Goal: Task Accomplishment & Management: Use online tool/utility

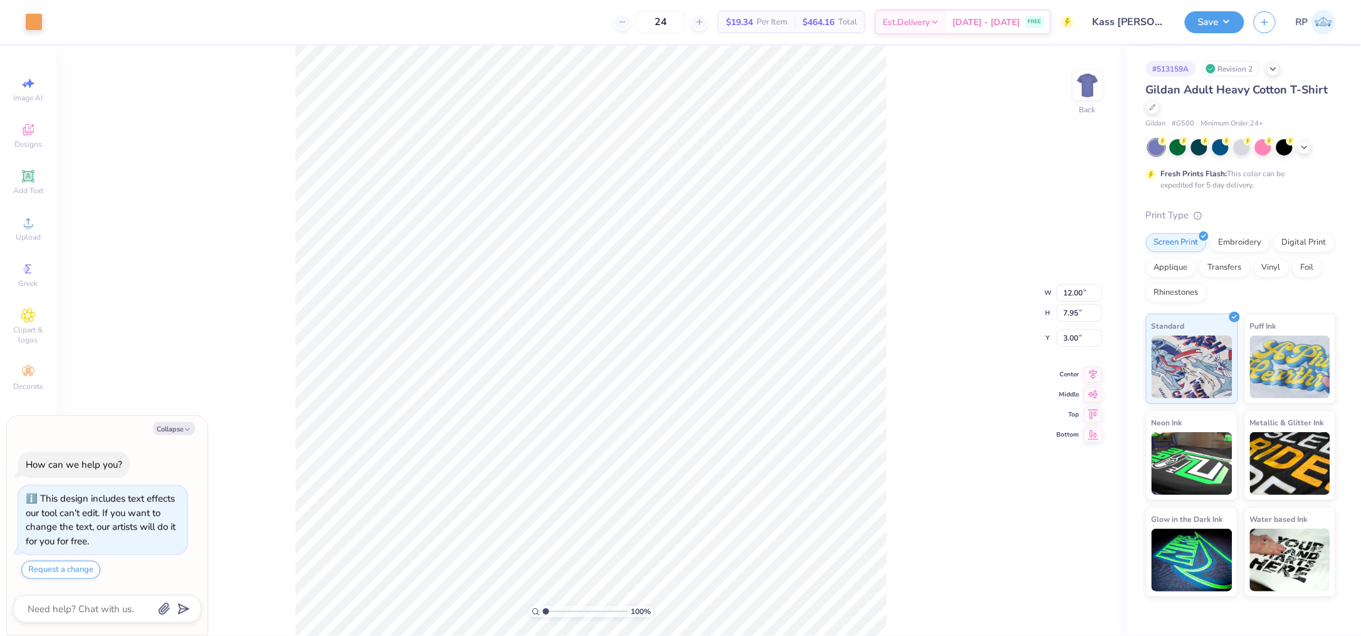
click at [37, 8] on div "Art colors" at bounding box center [21, 22] width 43 height 44
click at [39, 16] on div at bounding box center [34, 21] width 18 height 18
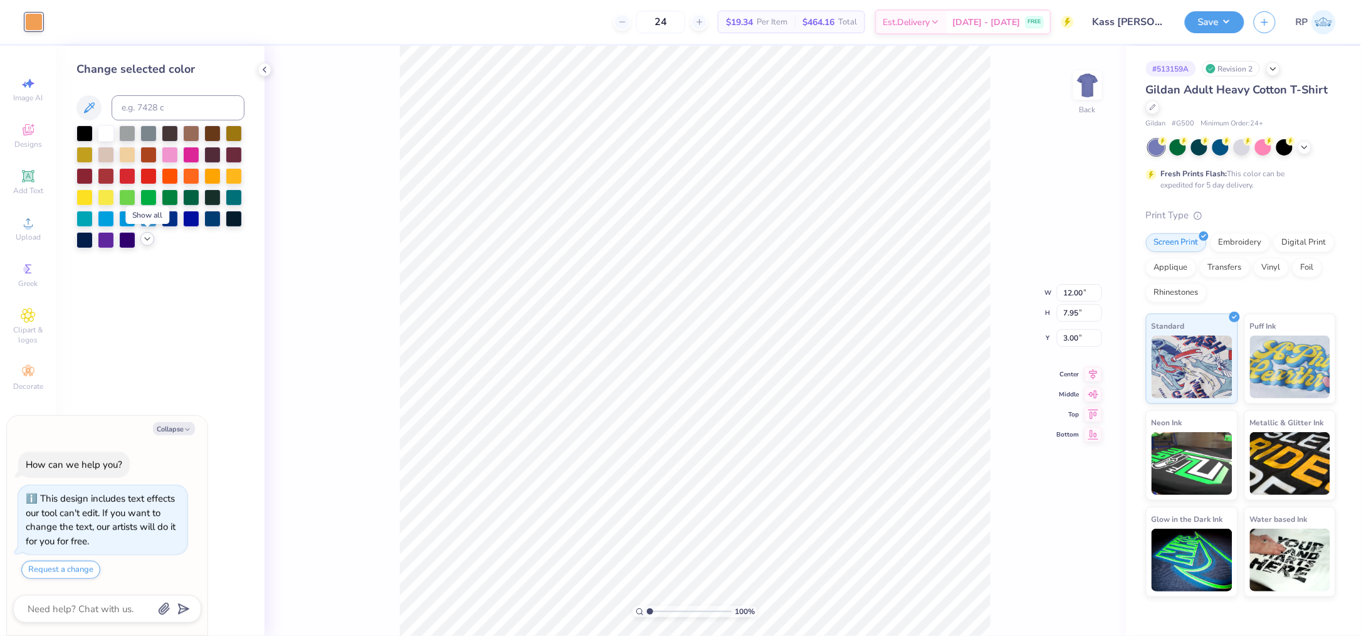
click at [150, 240] on icon at bounding box center [147, 239] width 10 height 10
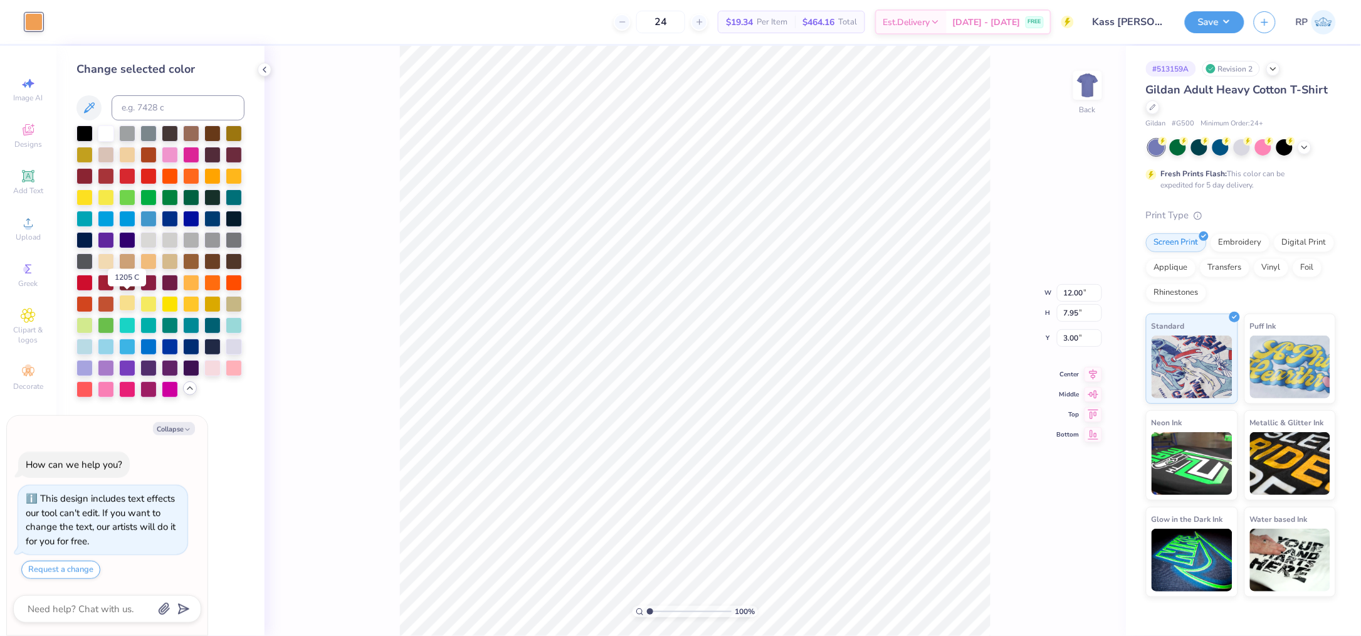
click at [124, 303] on div at bounding box center [127, 303] width 16 height 16
type textarea "x"
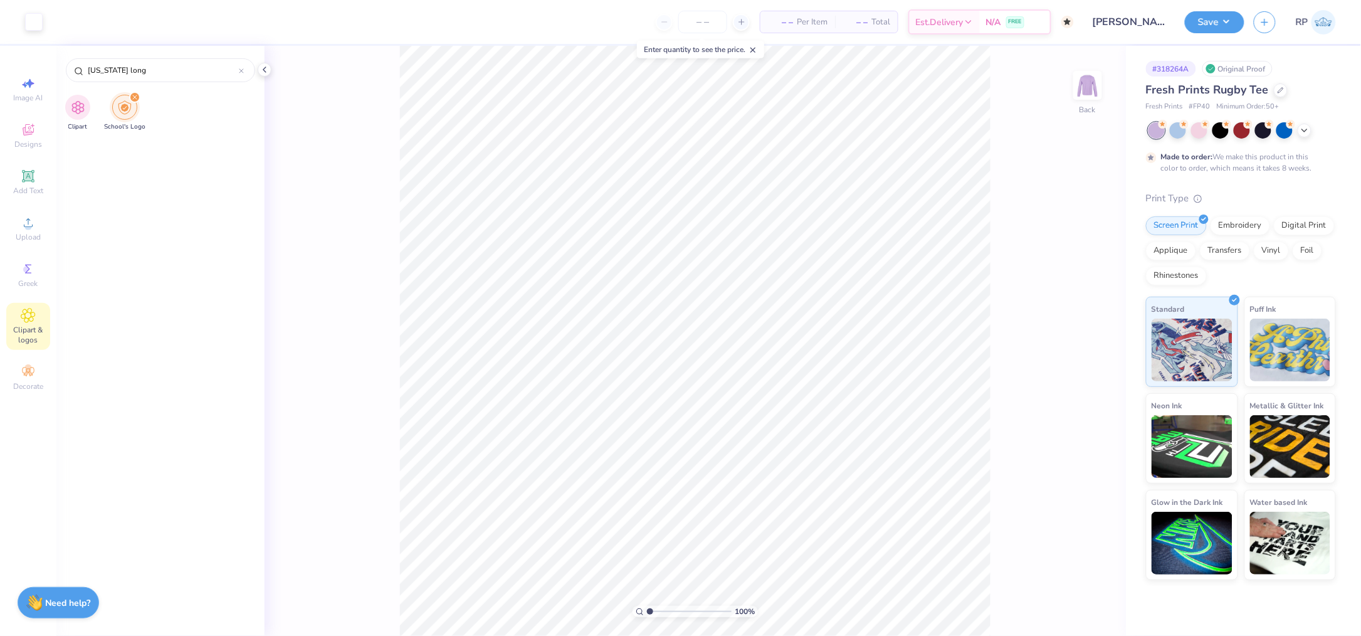
scroll to position [1505, 0]
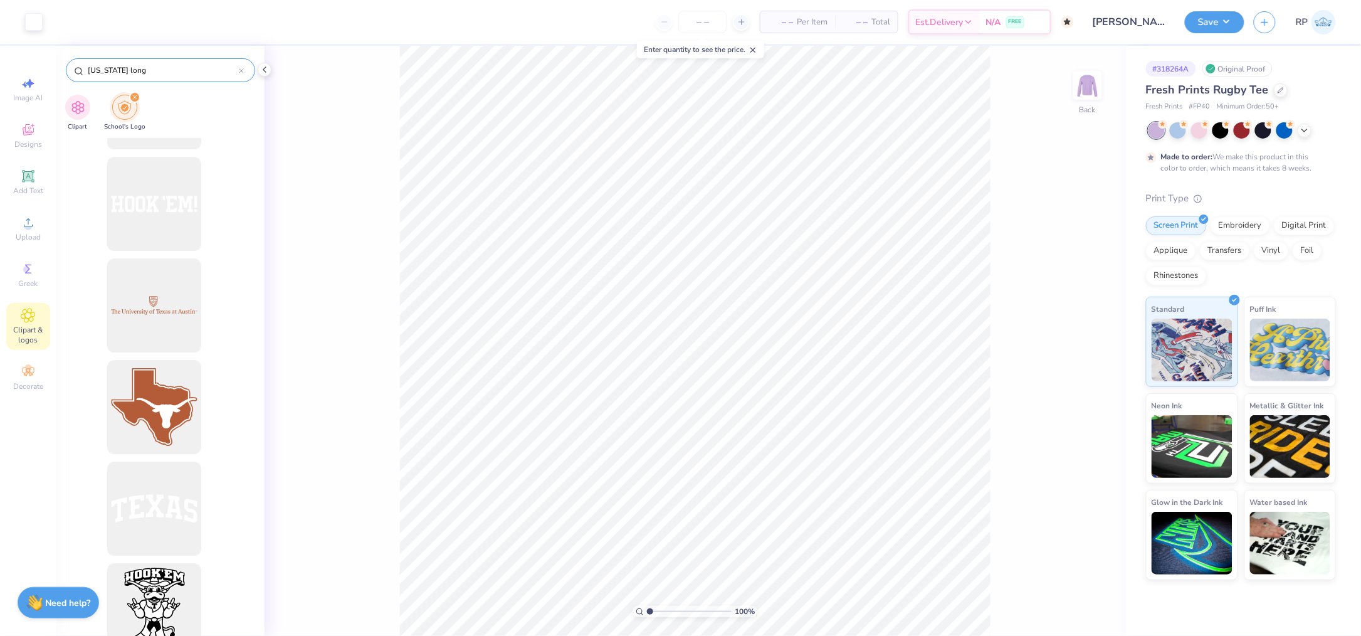
click at [192, 66] on input "[US_STATE] long" at bounding box center [163, 70] width 152 height 13
click at [191, 66] on input "[US_STATE] long" at bounding box center [163, 70] width 152 height 13
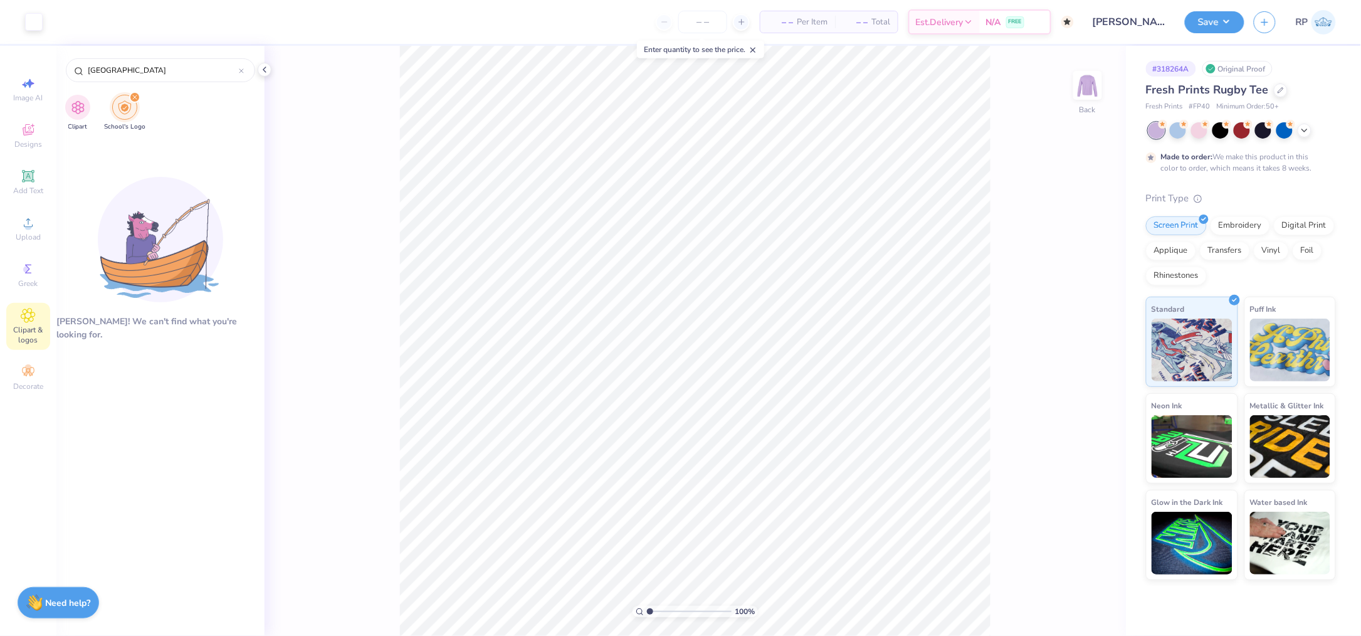
click at [134, 105] on div "filter for School's Logo" at bounding box center [124, 107] width 25 height 25
click at [122, 108] on img "filter for School's Logo" at bounding box center [125, 107] width 14 height 14
click at [149, 70] on input "[GEOGRAPHIC_DATA]" at bounding box center [163, 70] width 152 height 13
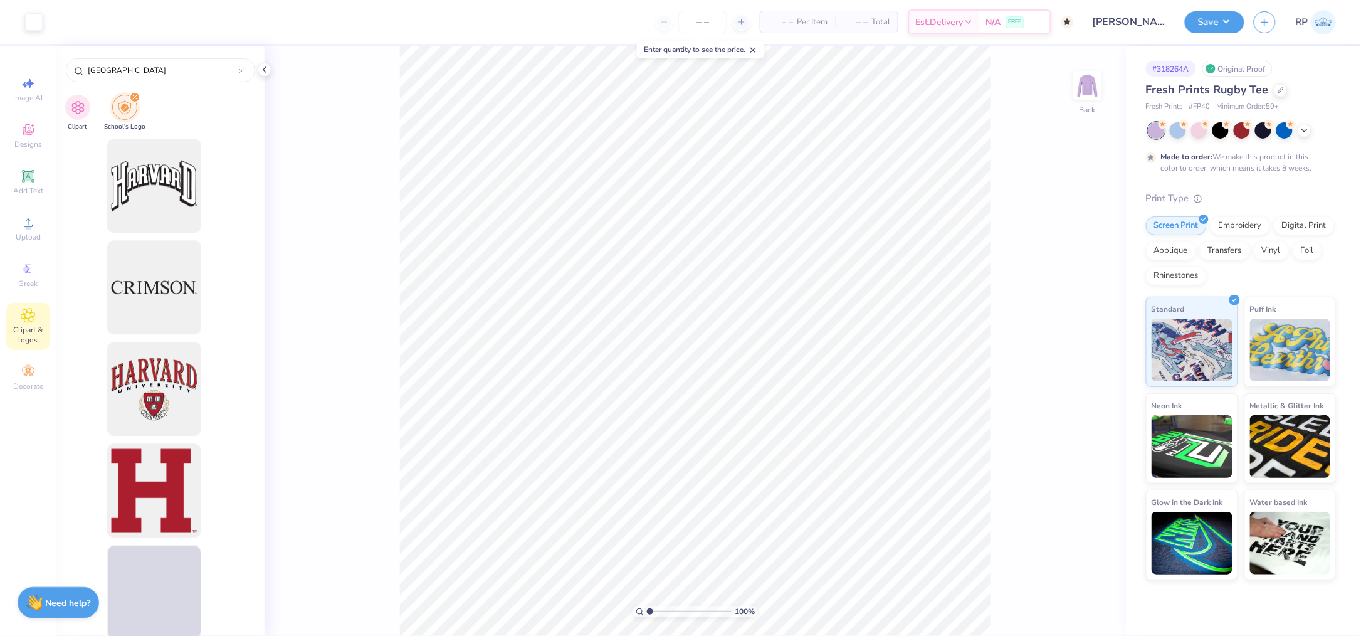
scroll to position [4884, 0]
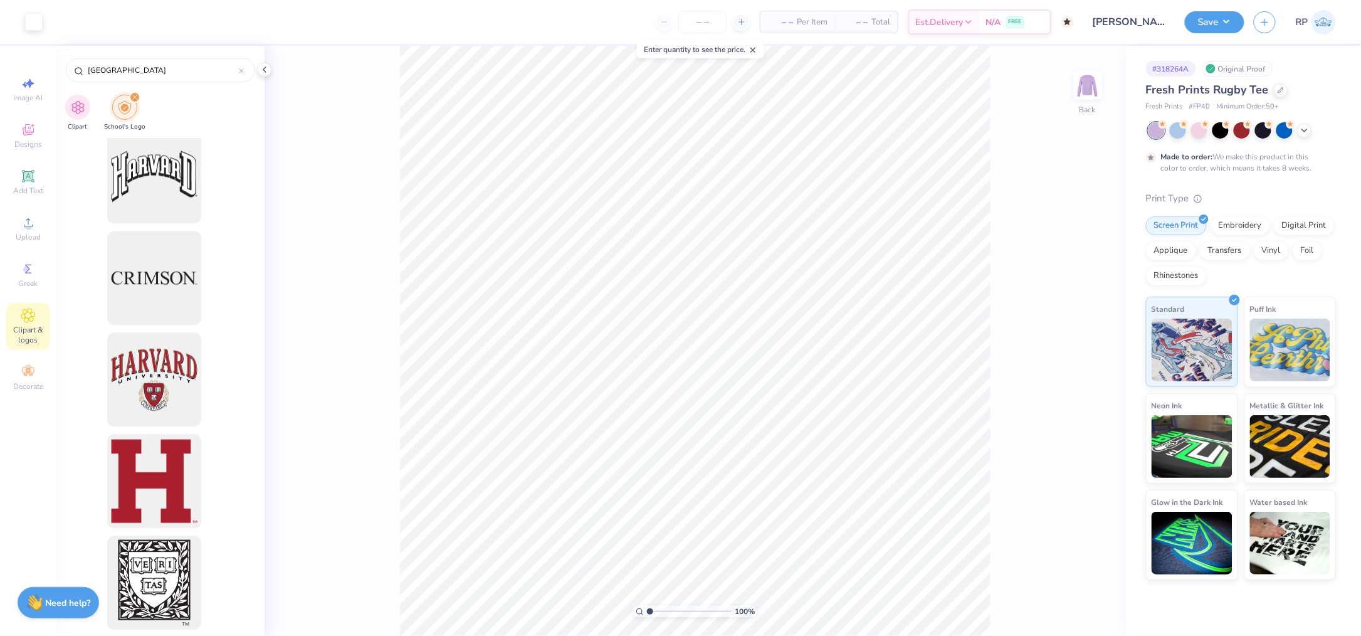
type input "[GEOGRAPHIC_DATA]"
click at [1267, 85] on div "Fresh Prints Rugby Tee" at bounding box center [1241, 90] width 190 height 17
click at [1278, 86] on icon at bounding box center [1281, 89] width 6 height 6
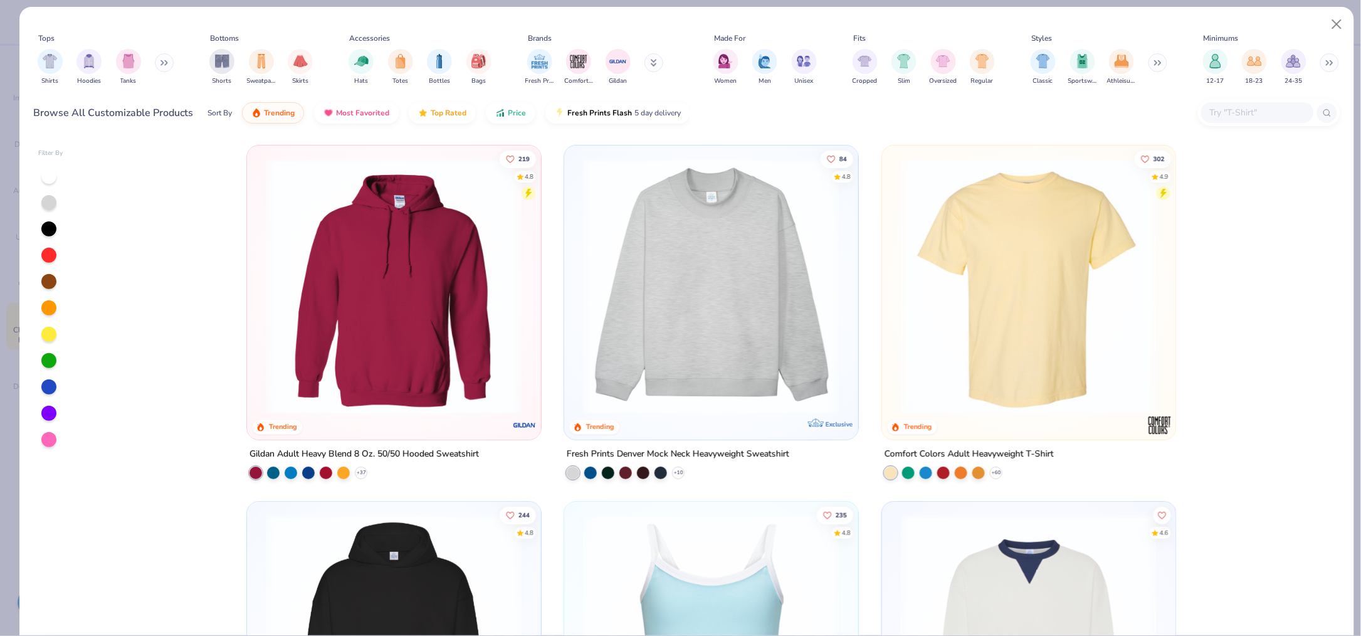
click at [1255, 110] on input "text" at bounding box center [1257, 112] width 97 height 14
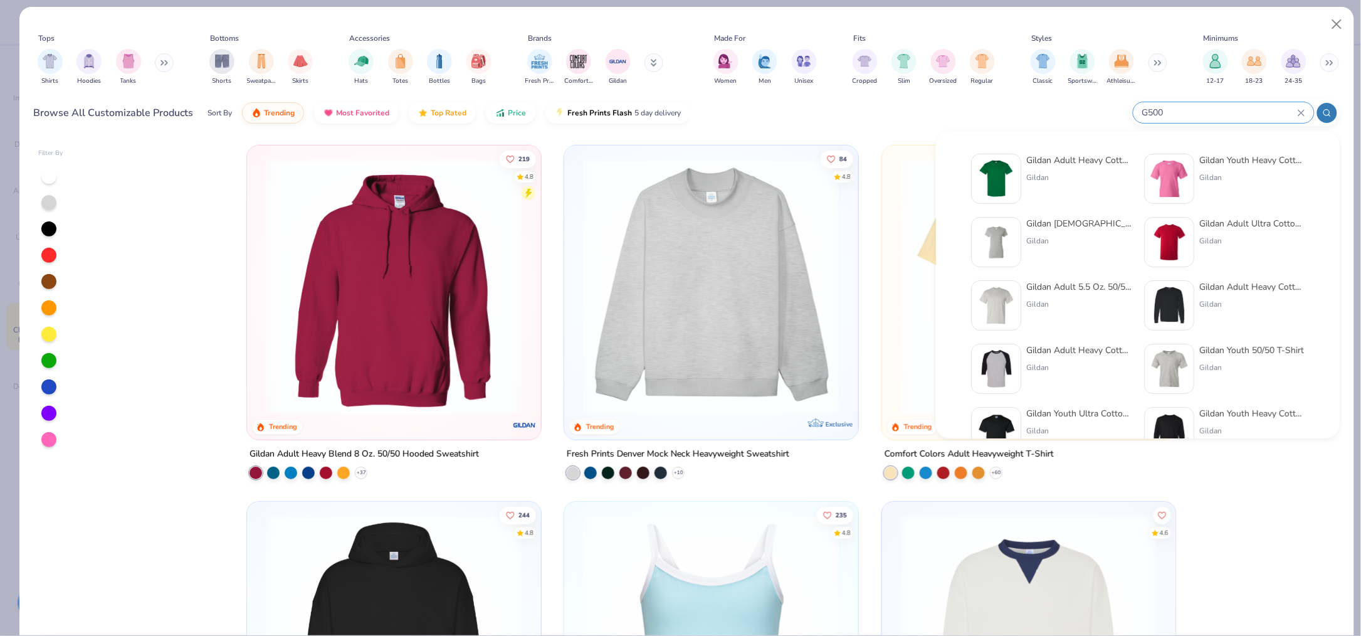
type input "G500"
click at [1006, 176] on img at bounding box center [996, 178] width 39 height 39
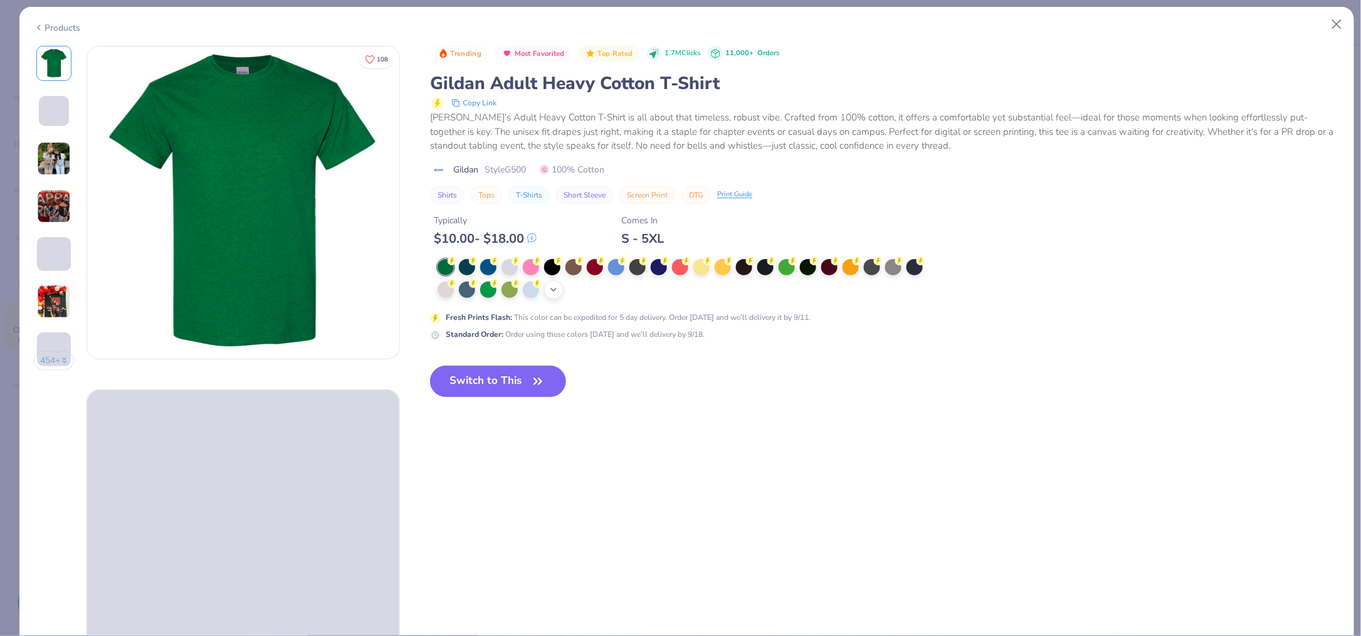
click at [555, 291] on polyline at bounding box center [553, 289] width 5 height 3
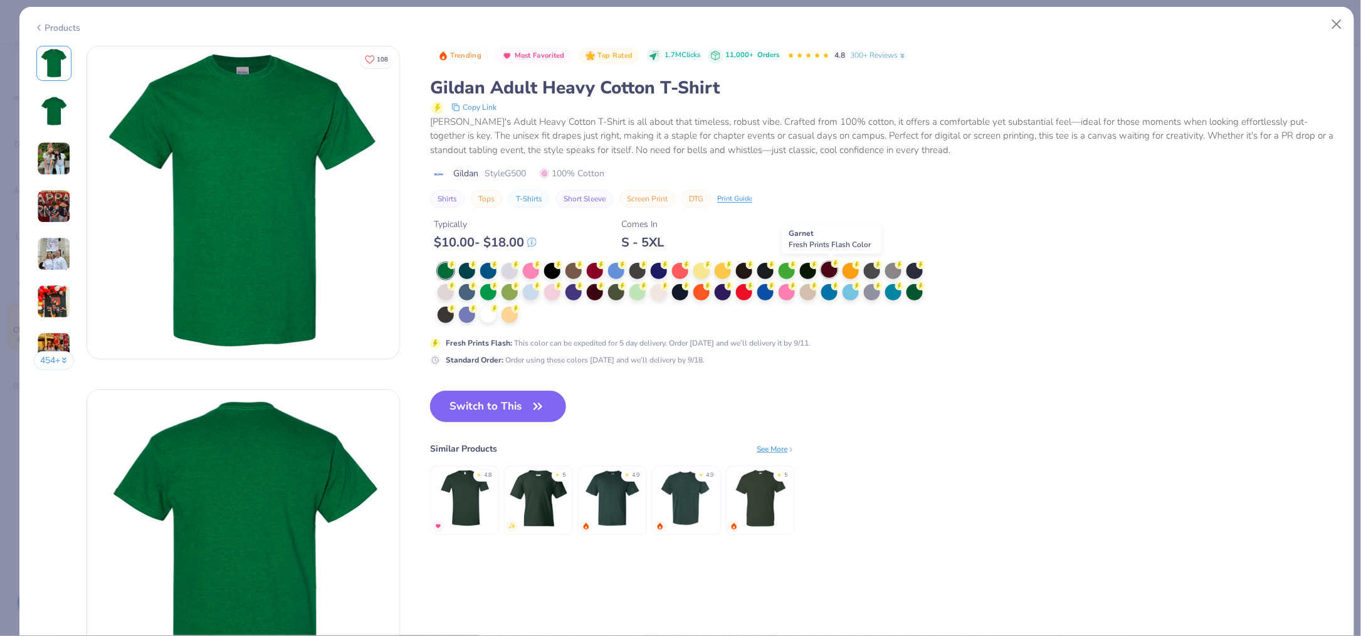
click at [829, 270] on div at bounding box center [829, 269] width 16 height 16
